Goal: Information Seeking & Learning: Understand process/instructions

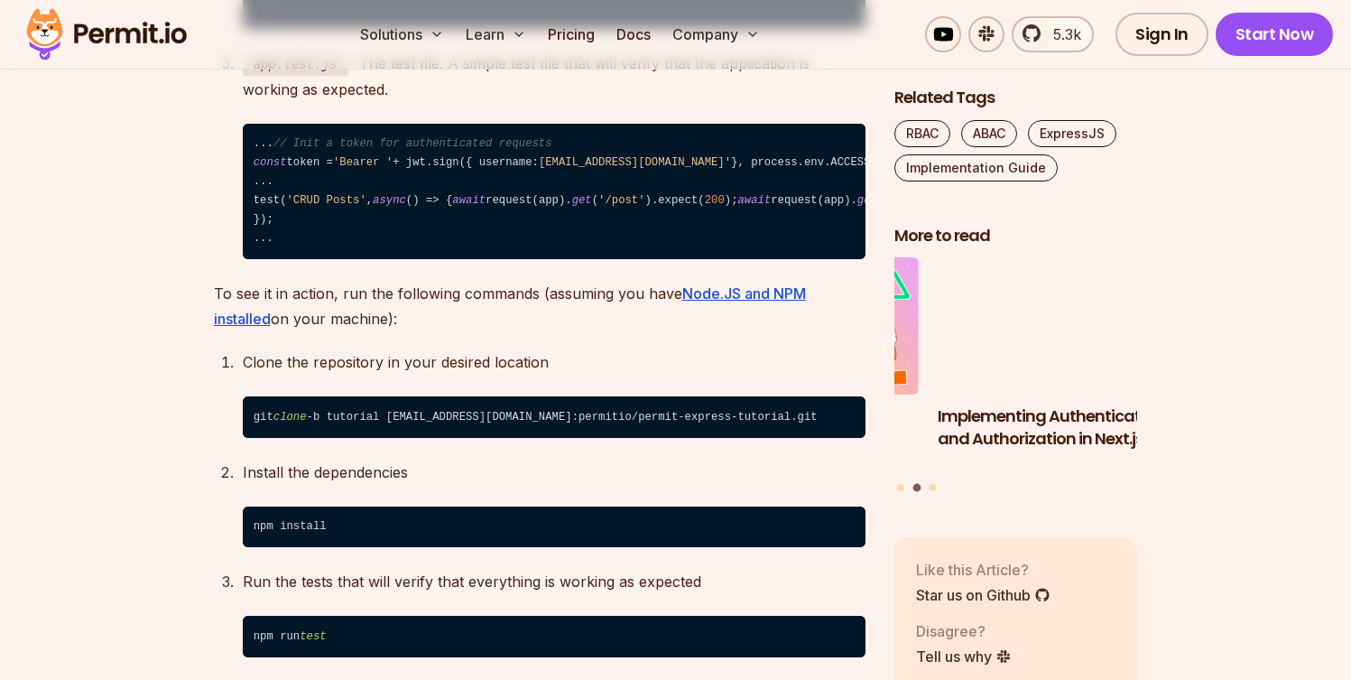
scroll to position [3558, 0]
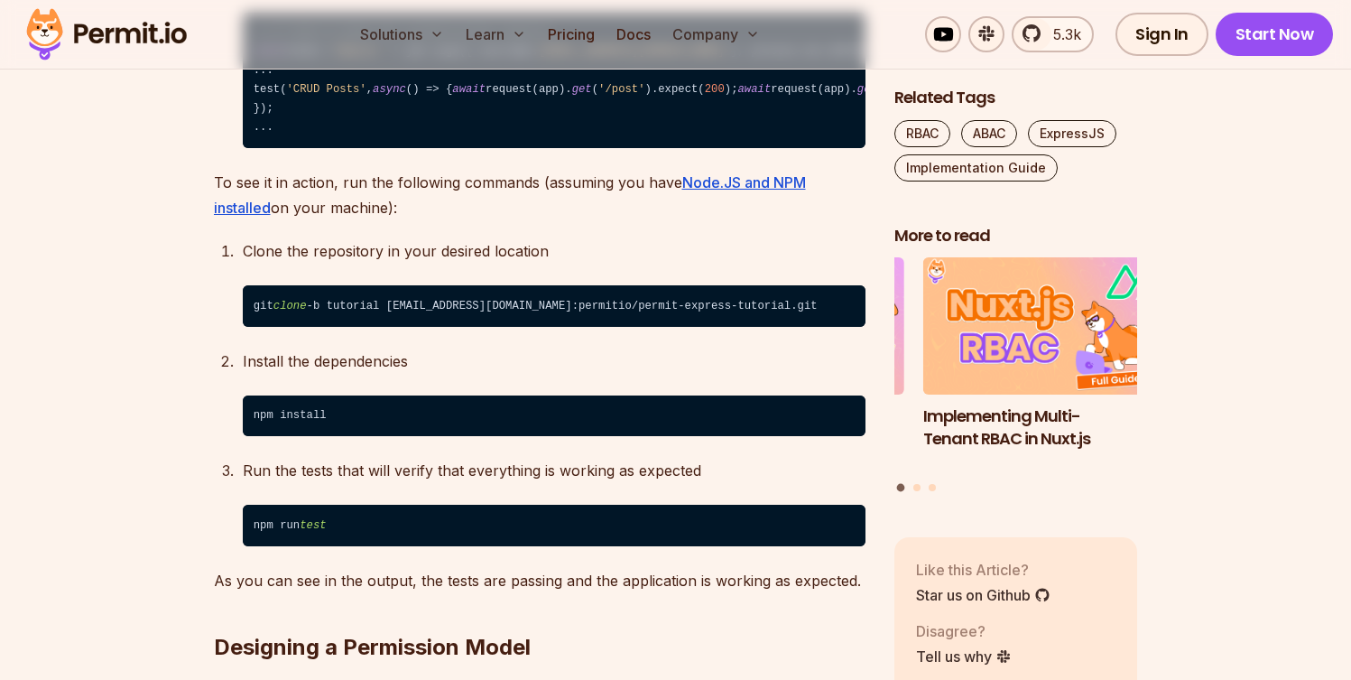
drag, startPoint x: 496, startPoint y: 428, endPoint x: 681, endPoint y: 423, distance: 185.1
click at [681, 149] on code "... // Init a token for authenticated requests const token = 'Bearer ' + jwt.si…" at bounding box center [554, 81] width 623 height 136
copy code ". set ( 'Authorization' , token)"
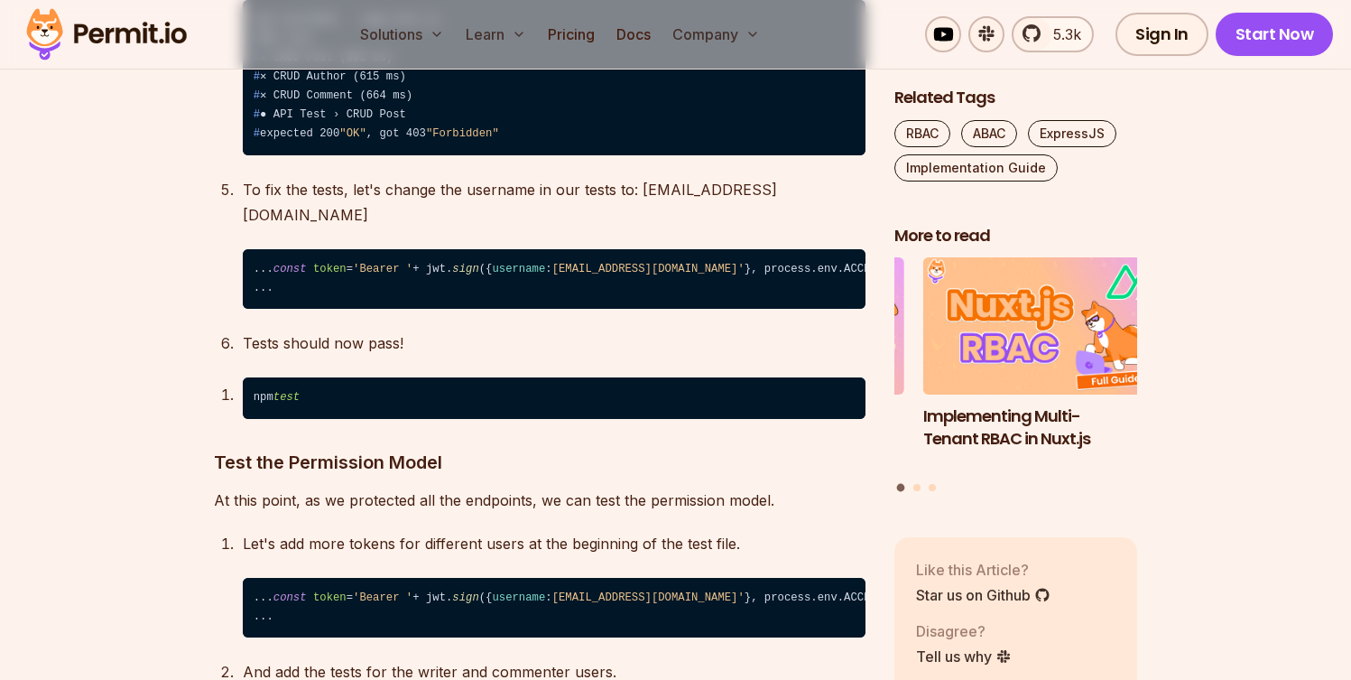
scroll to position [9735, 0]
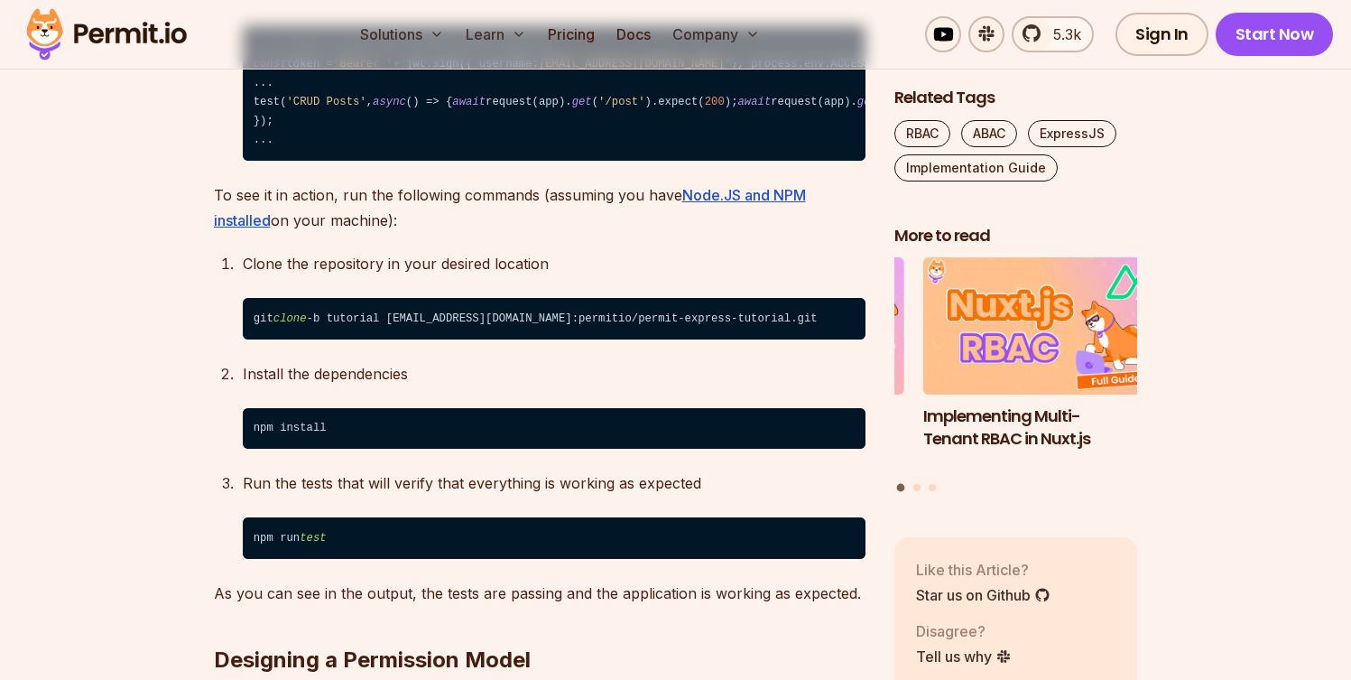
scroll to position [3545, 0]
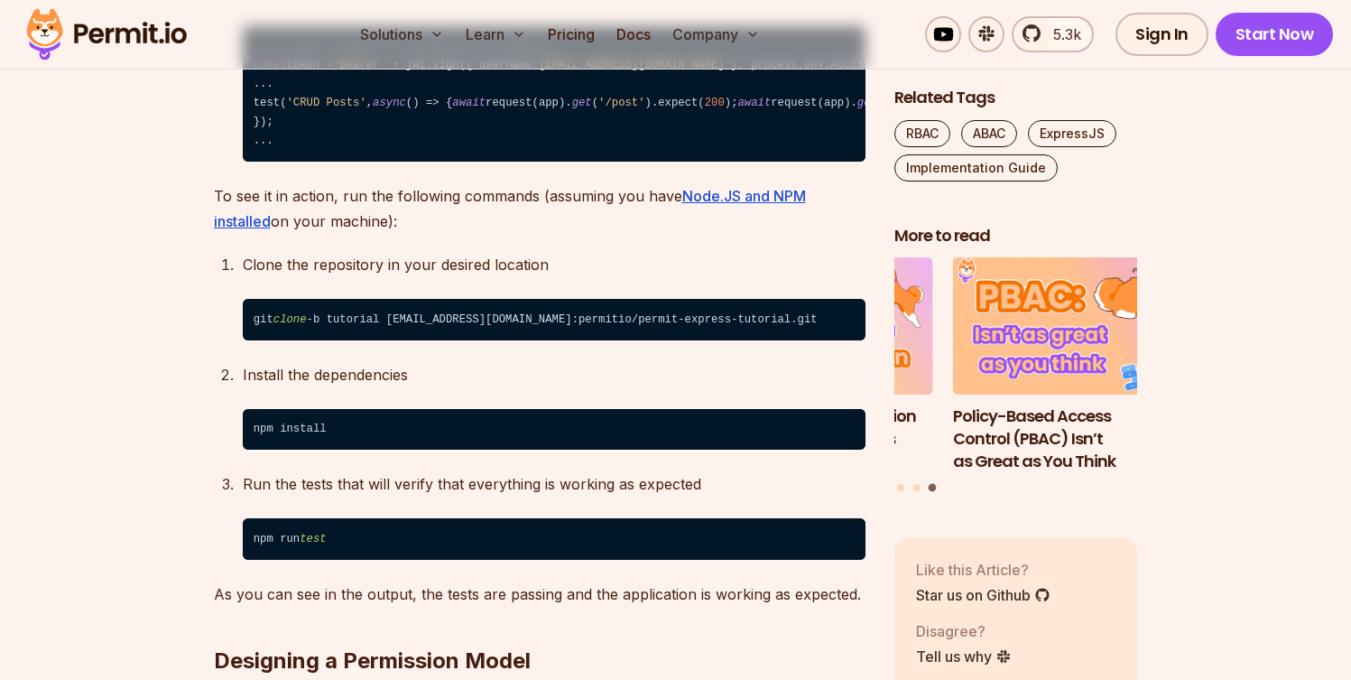
drag, startPoint x: 495, startPoint y: 439, endPoint x: 677, endPoint y: 434, distance: 182.4
click at [677, 162] on code "... // Init a token for authenticated requests const token = 'Bearer ' + jwt.si…" at bounding box center [554, 94] width 623 height 136
copy code ". set ( 'Authorization' , token)"
